Goal: Information Seeking & Learning: Learn about a topic

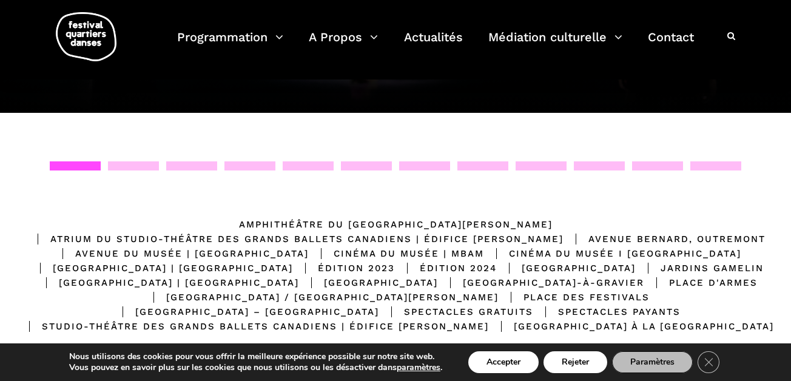
scroll to position [173, 0]
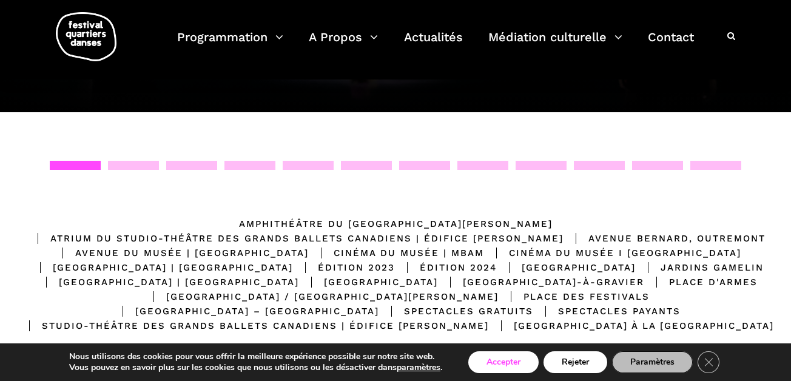
click at [472, 367] on button "Accepter" at bounding box center [503, 362] width 70 height 22
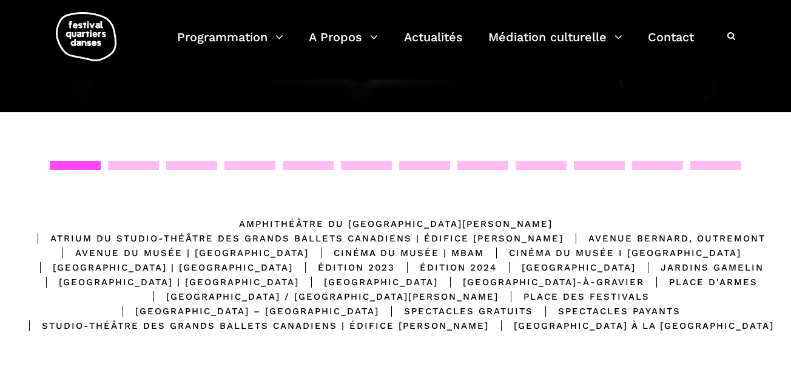
scroll to position [175, 0]
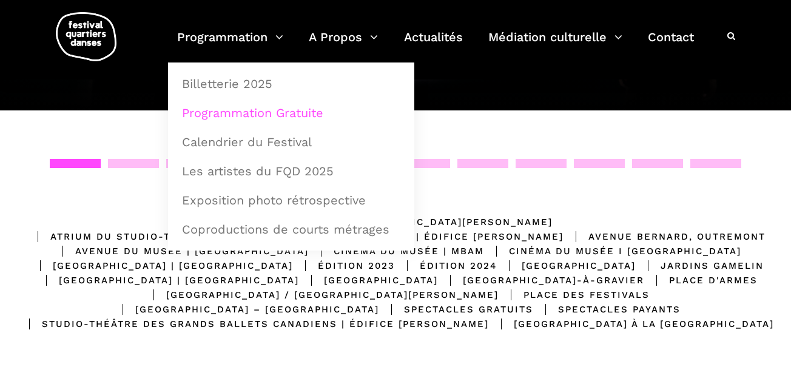
click at [290, 111] on link "Programmation Gratuite" at bounding box center [291, 113] width 233 height 28
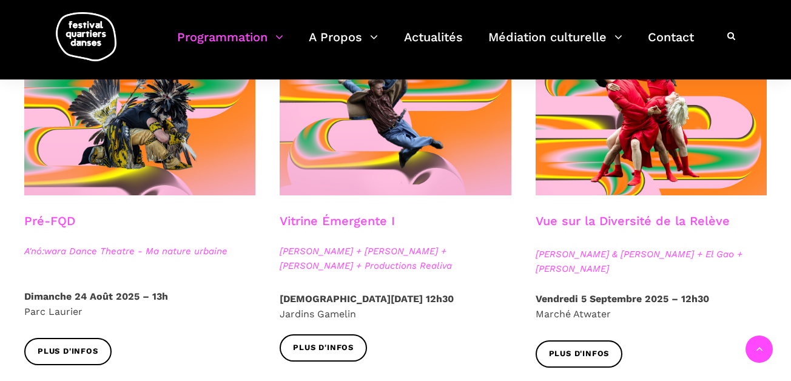
scroll to position [340, 0]
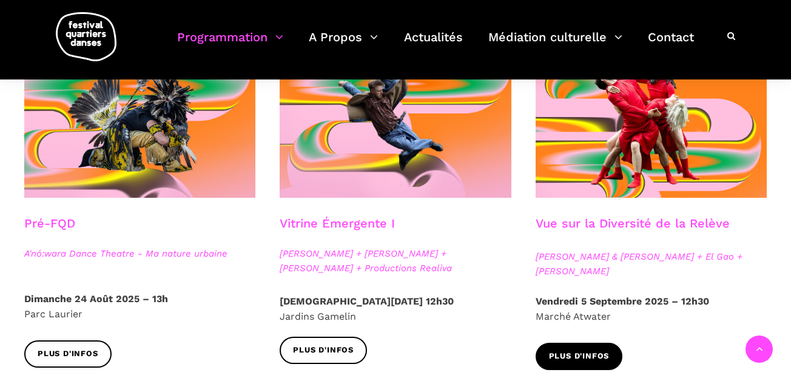
click at [575, 363] on link "Plus d'infos" at bounding box center [578, 356] width 87 height 27
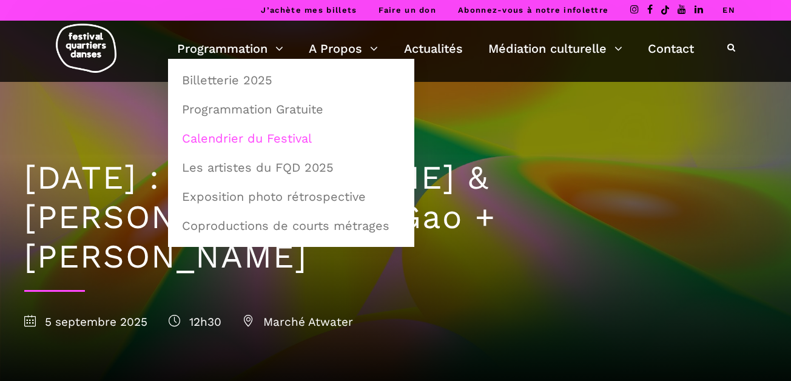
click at [232, 143] on link "Calendrier du Festival" at bounding box center [291, 138] width 233 height 28
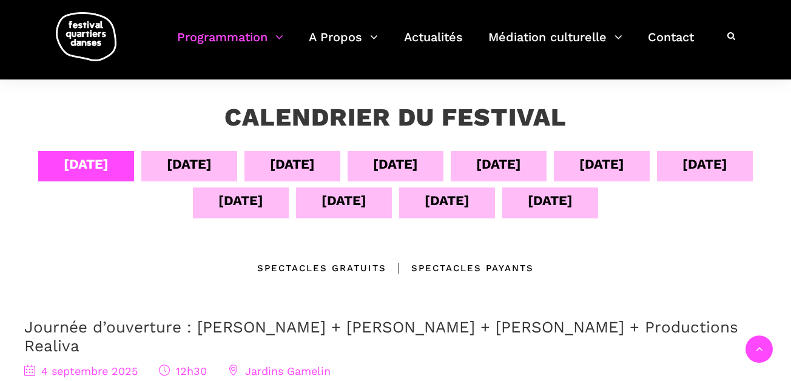
scroll to position [242, 0]
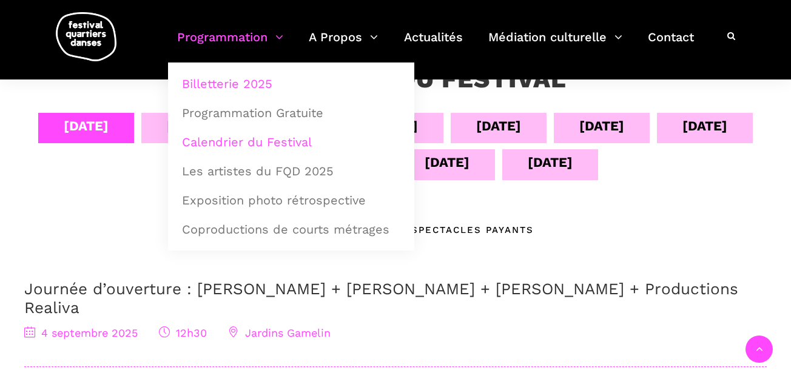
click at [202, 83] on link "Billetterie 2025" at bounding box center [291, 84] width 233 height 28
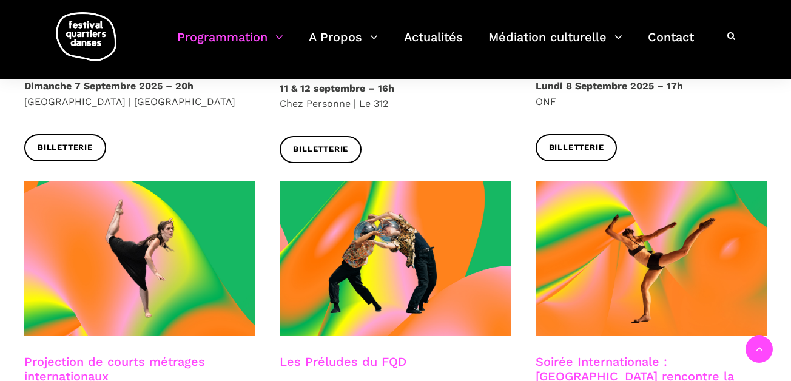
scroll to position [893, 0]
